Goal: Task Accomplishment & Management: Use online tool/utility

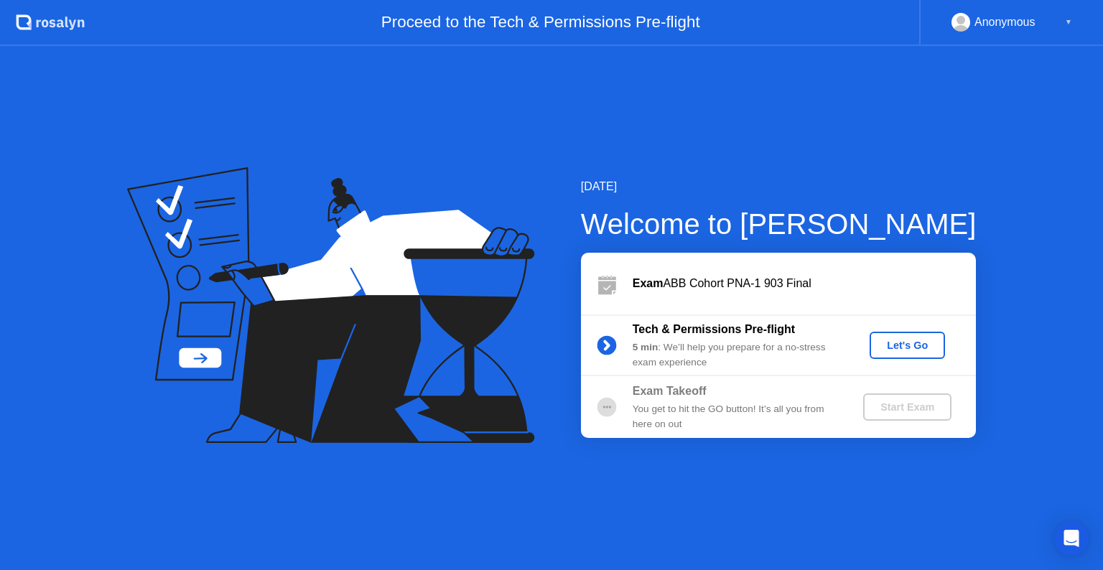
click at [892, 345] on div "Let's Go" at bounding box center [907, 345] width 64 height 11
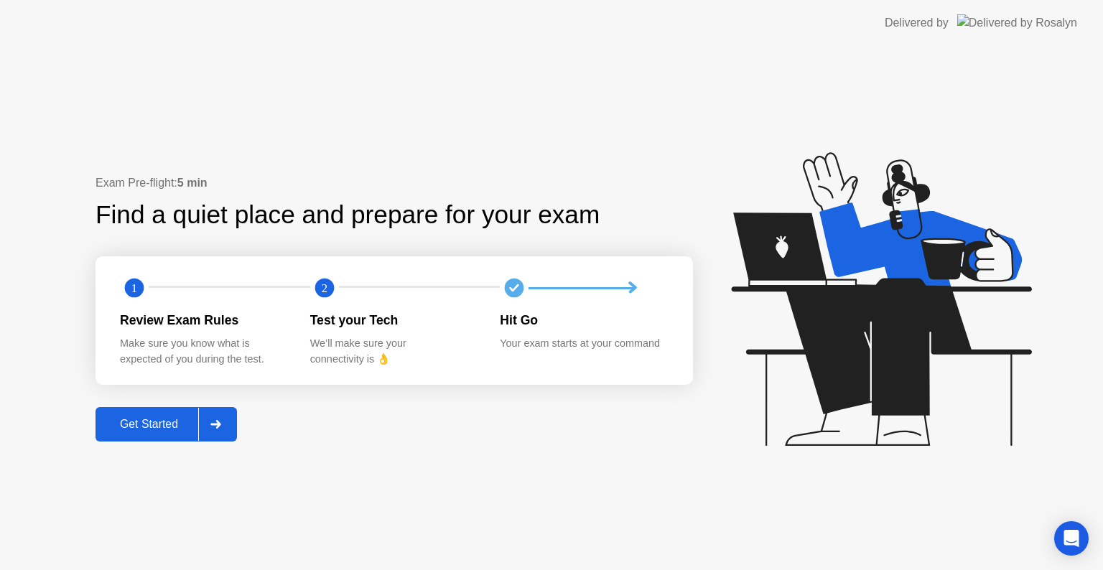
click at [195, 411] on button "Get Started" at bounding box center [165, 424] width 141 height 34
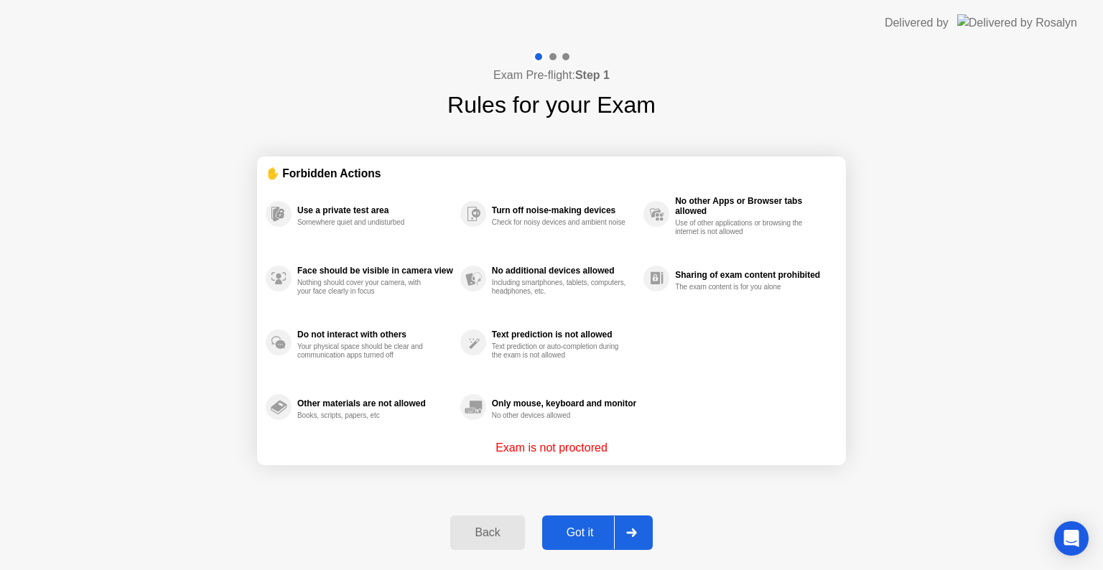
click at [577, 522] on button "Got it" at bounding box center [597, 533] width 111 height 34
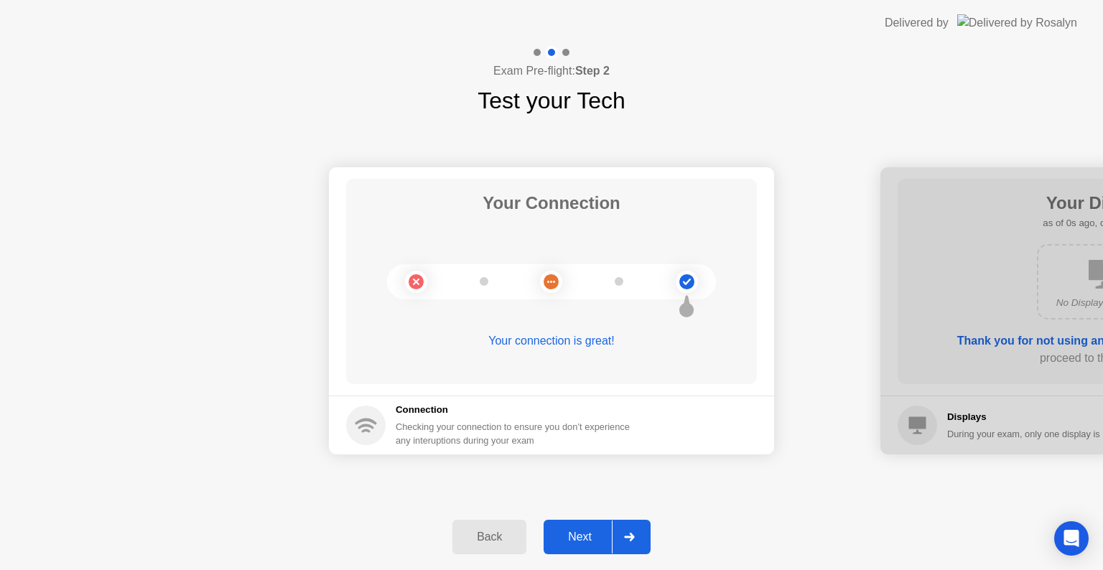
click at [592, 543] on div "Next" at bounding box center [580, 537] width 64 height 13
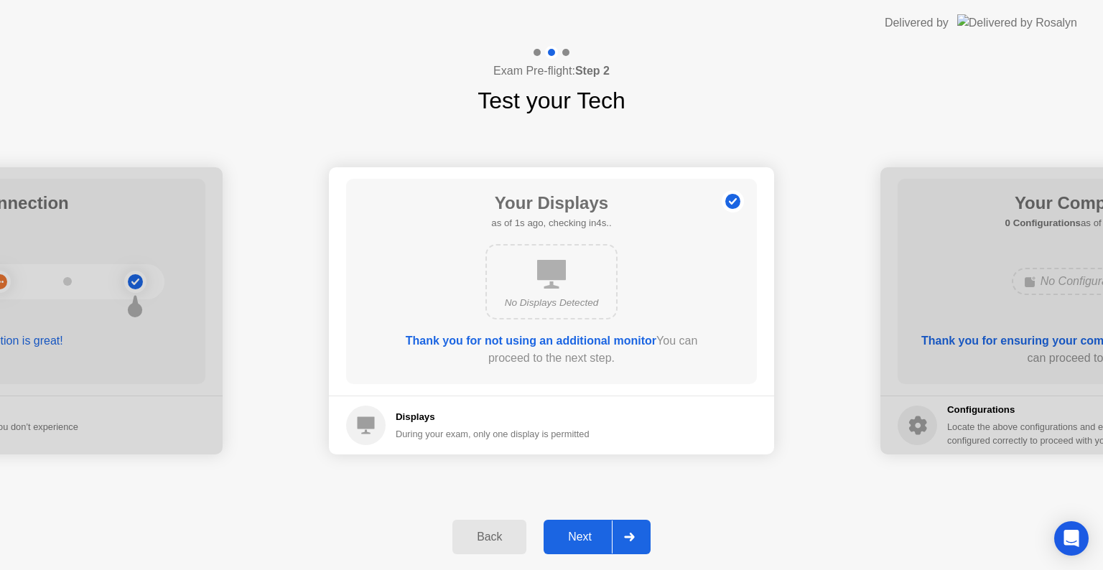
click at [592, 543] on div "Next" at bounding box center [580, 537] width 64 height 13
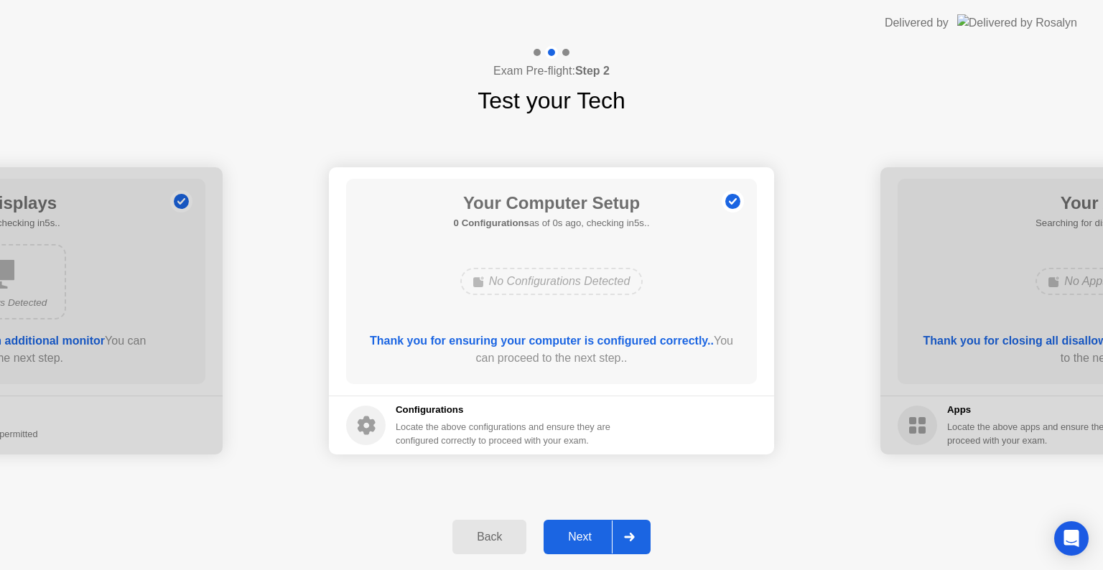
click at [592, 543] on div "Next" at bounding box center [580, 537] width 64 height 13
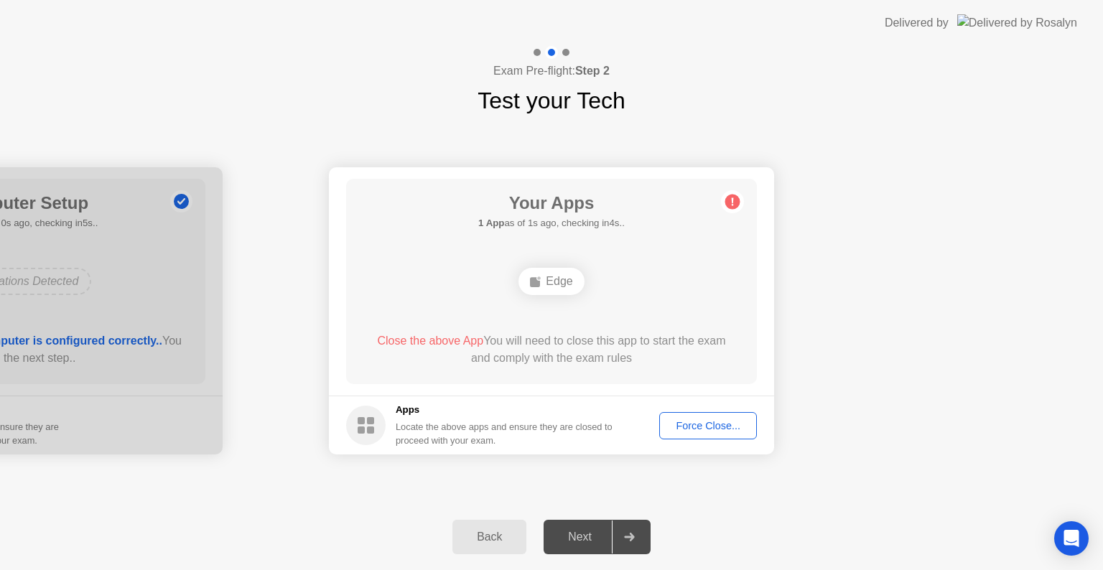
click at [743, 420] on div "Force Close..." at bounding box center [708, 425] width 88 height 11
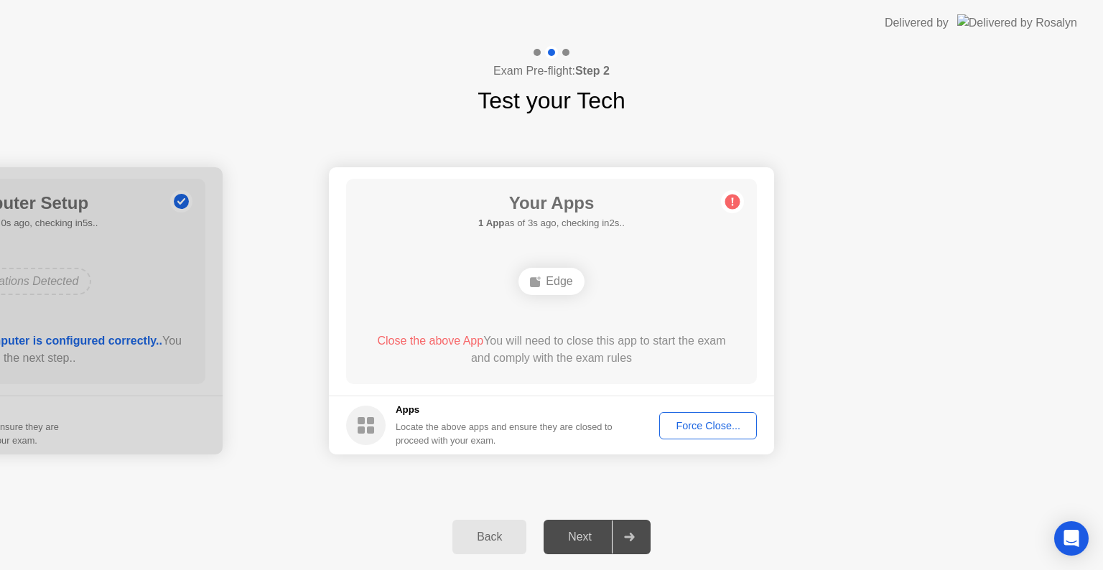
click at [682, 428] on div "Force Close..." at bounding box center [708, 425] width 88 height 11
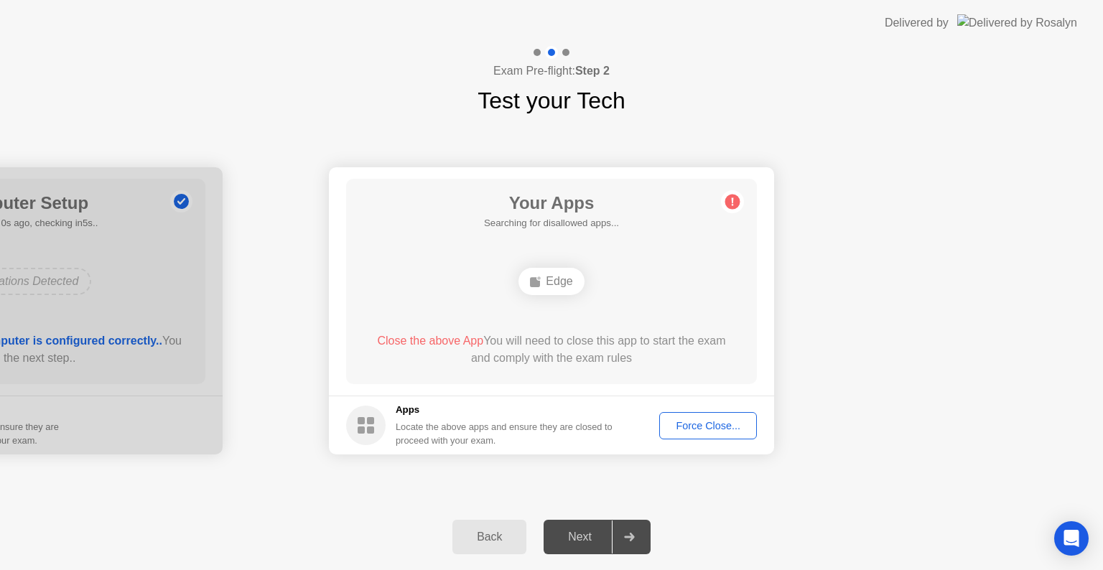
click at [681, 434] on button "Force Close..." at bounding box center [708, 425] width 98 height 27
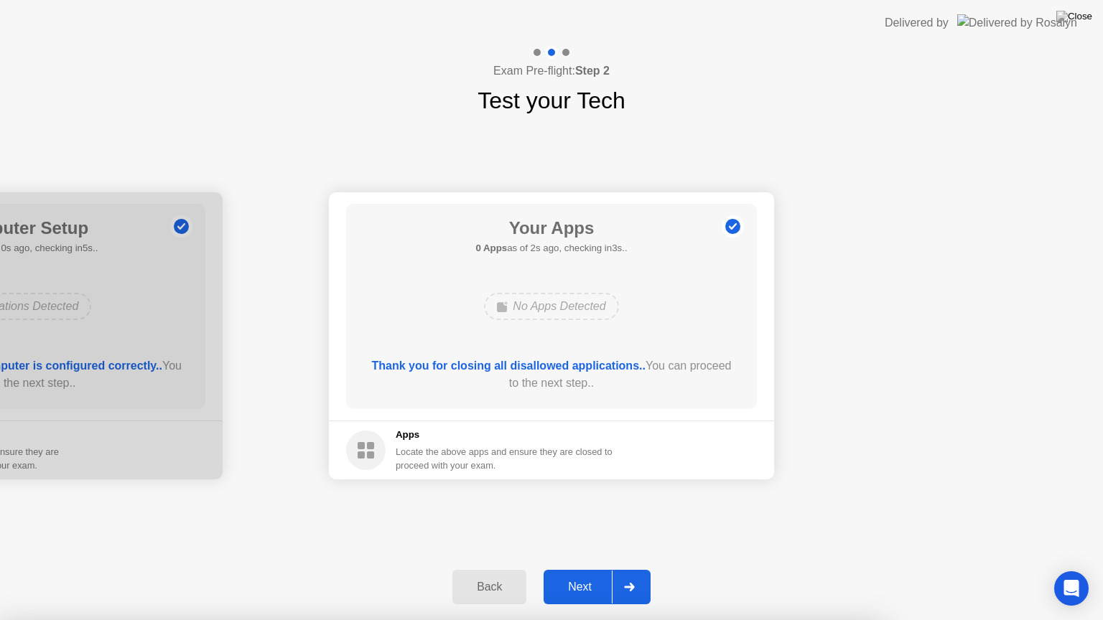
click at [610, 569] on button "Next" at bounding box center [597, 587] width 107 height 34
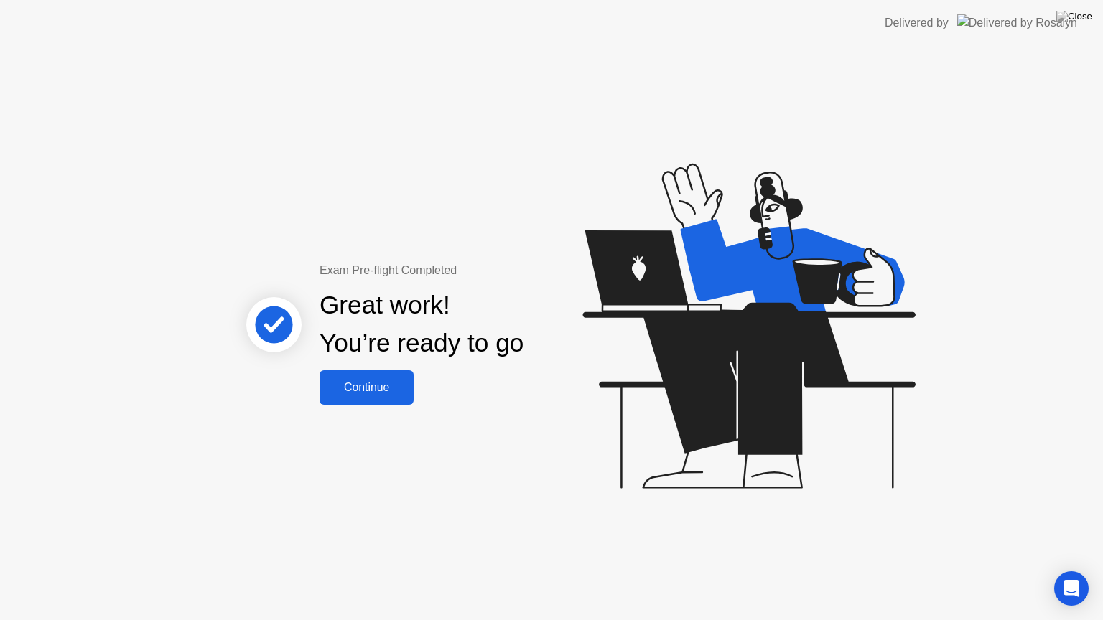
click at [364, 391] on div "Continue" at bounding box center [366, 387] width 85 height 13
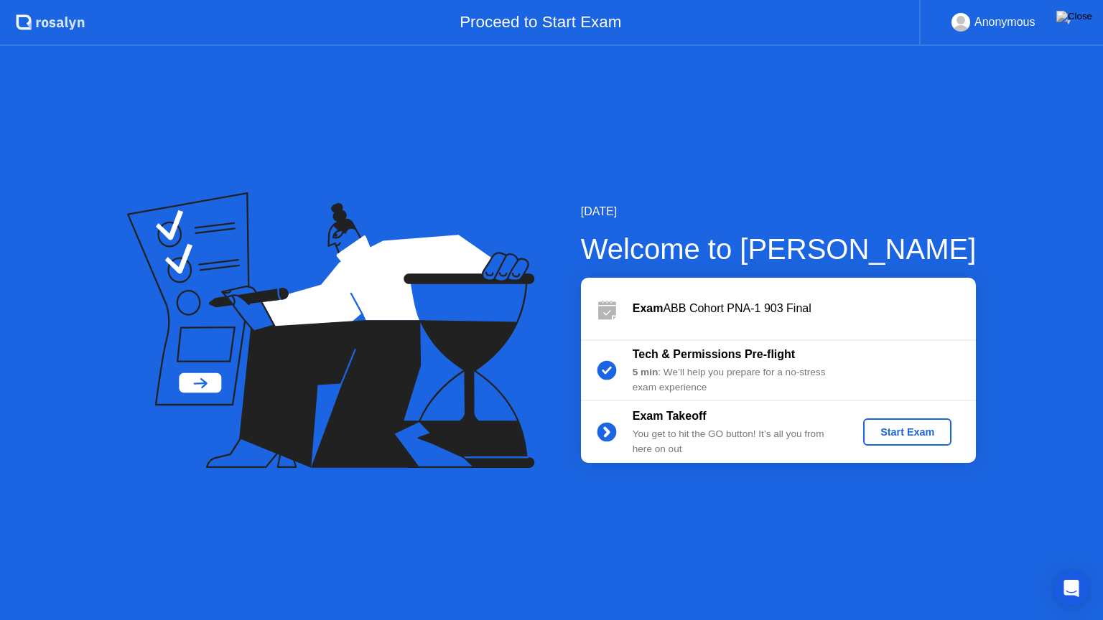
click at [918, 429] on div "Start Exam" at bounding box center [907, 431] width 77 height 11
